Goal: Task Accomplishment & Management: Manage account settings

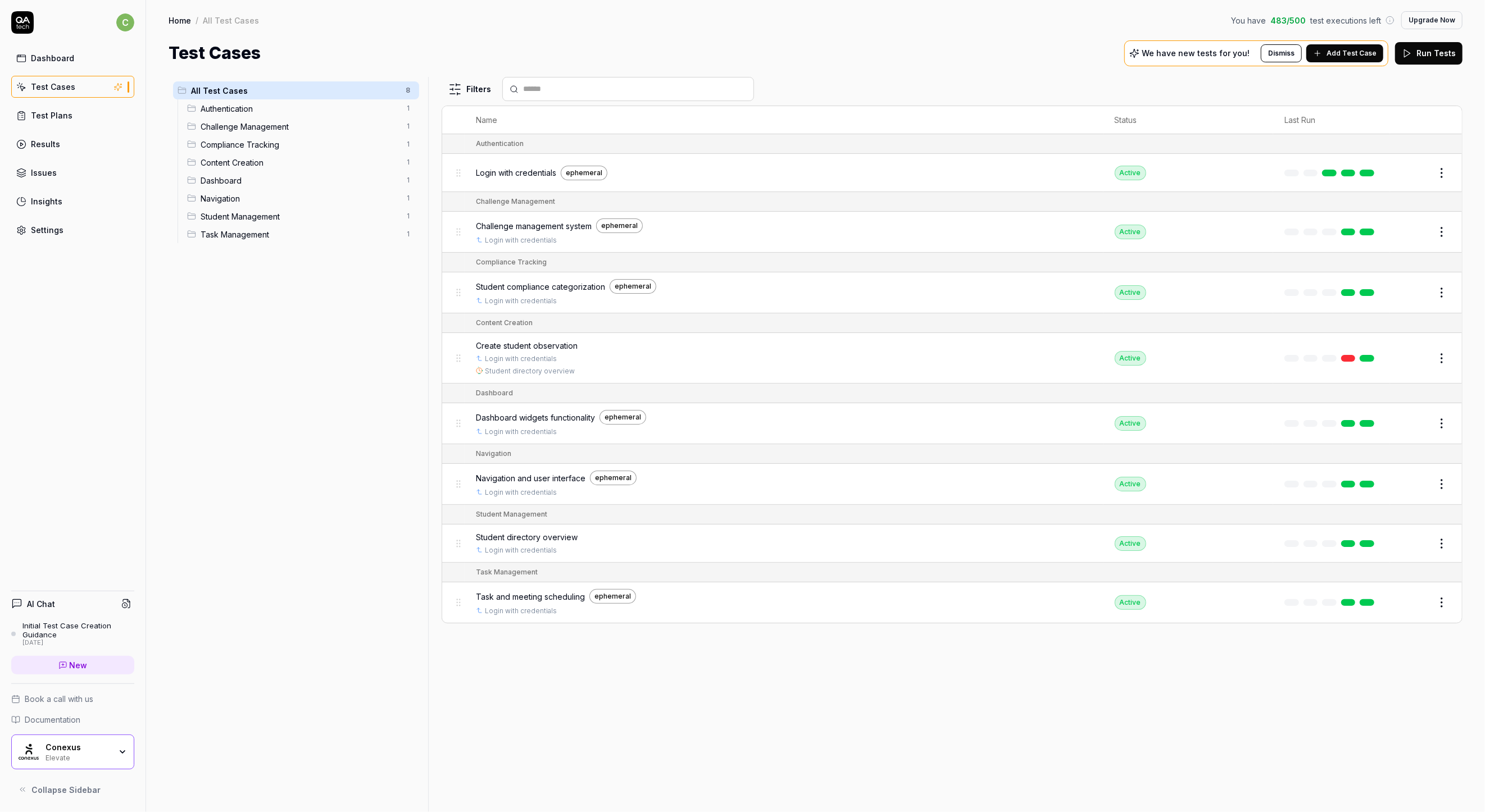
click at [31, 23] on icon at bounding box center [23, 23] width 23 height 23
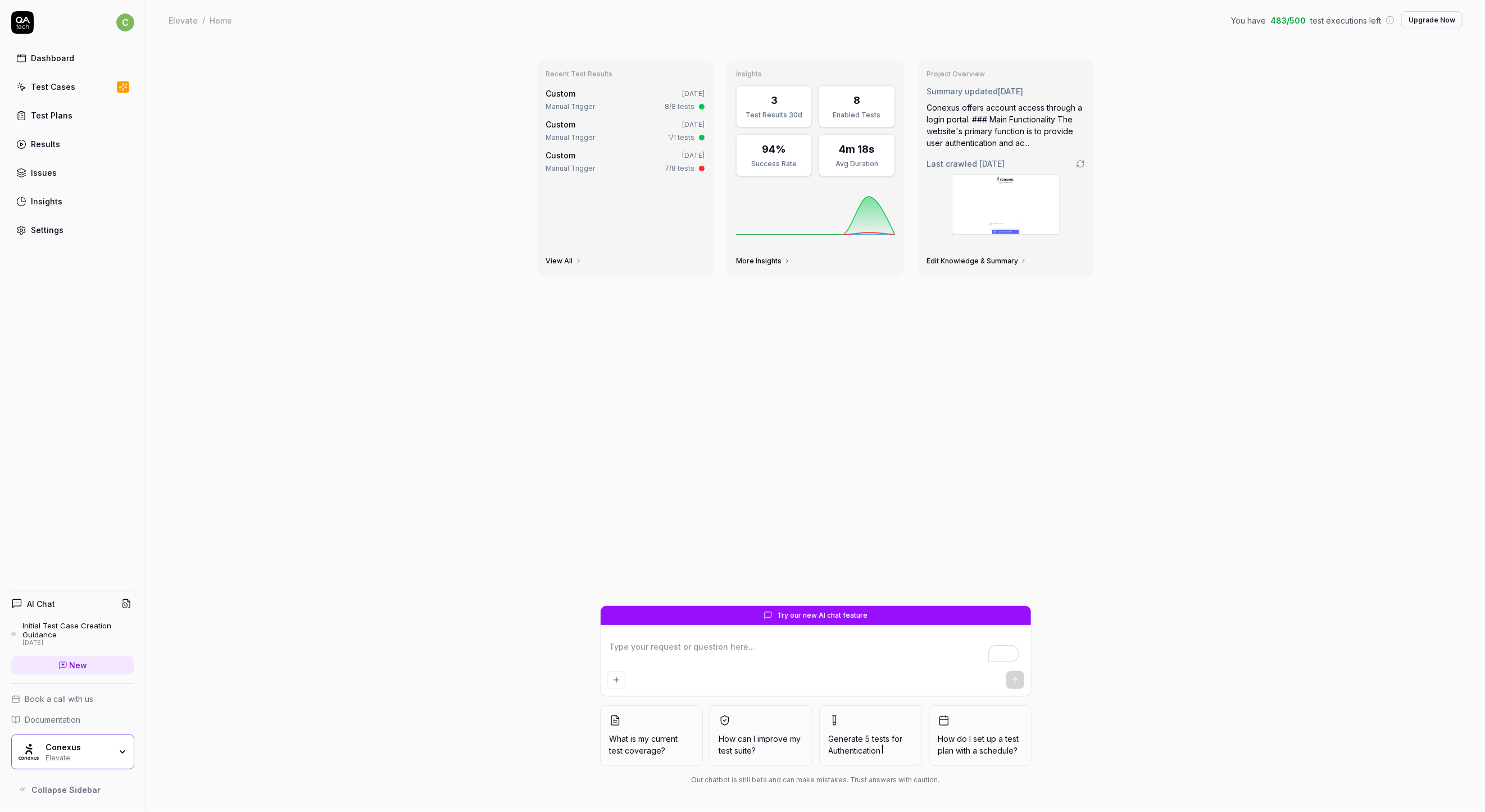
type textarea "*"
click at [41, 217] on div "Dashboard Test Cases Test Plans Results Issues Insights Settings" at bounding box center [73, 144] width 123 height 194
click at [42, 227] on div "Settings" at bounding box center [47, 229] width 33 height 11
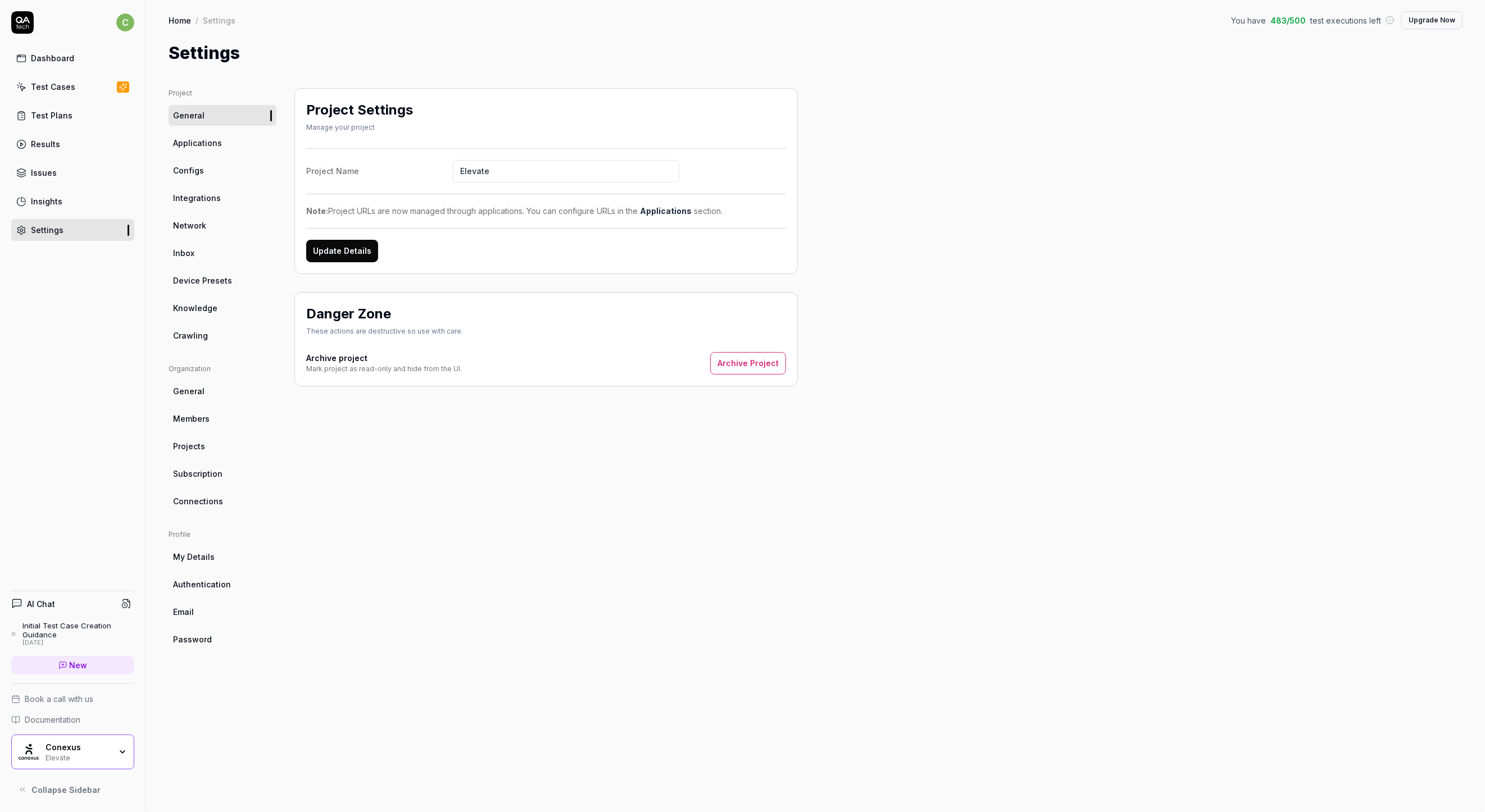
click at [197, 485] on ul "Organization General Members Projects Subscription Connections" at bounding box center [222, 438] width 108 height 148
click at [199, 474] on span "Subscription" at bounding box center [198, 473] width 49 height 11
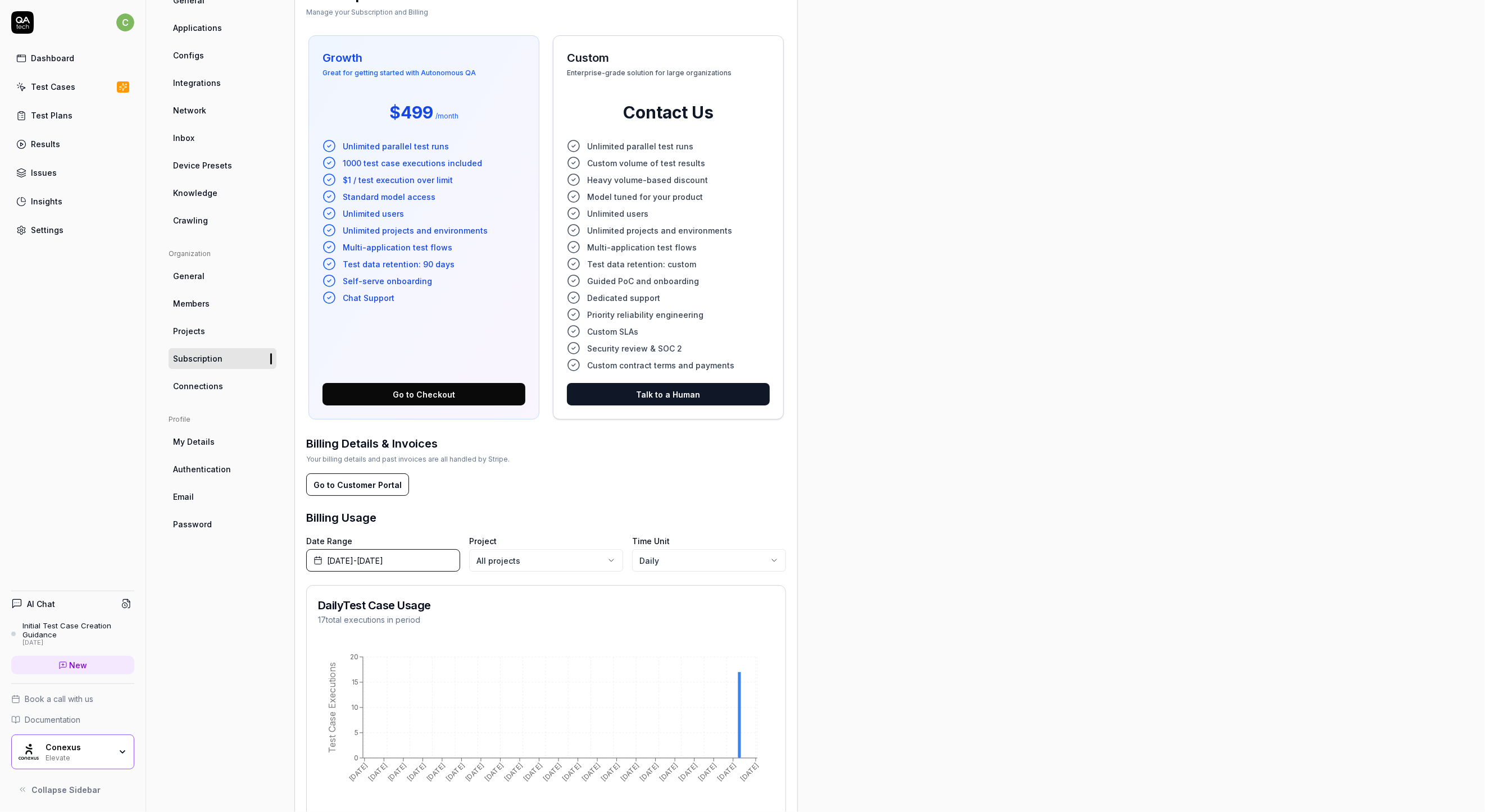
scroll to position [187, 0]
